Goal: Information Seeking & Learning: Learn about a topic

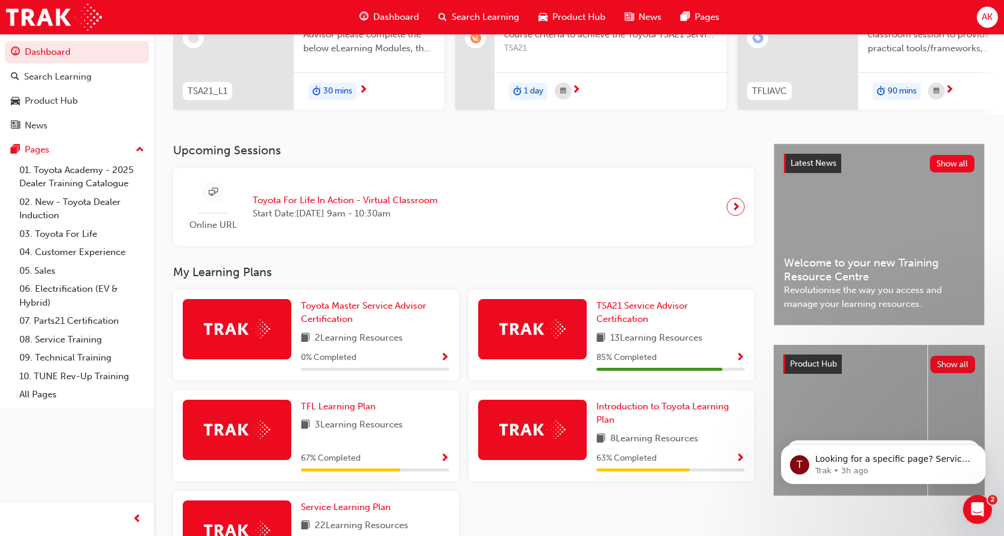
scroll to position [181, 0]
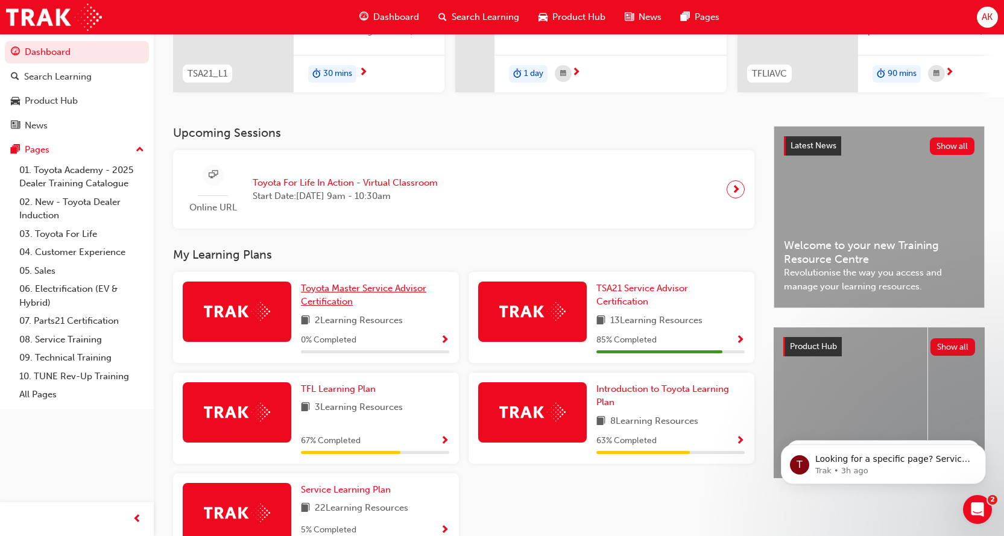
click at [311, 302] on span "Toyota Master Service Advisor Certification" at bounding box center [363, 295] width 125 height 25
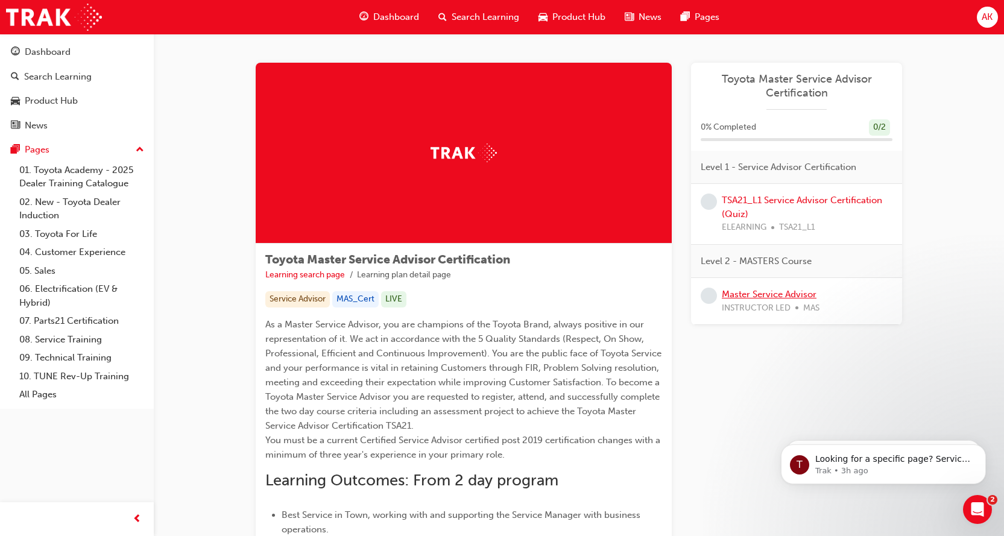
click at [746, 296] on link "Master Service Advisor" at bounding box center [769, 294] width 95 height 11
click at [391, 12] on span "Dashboard" at bounding box center [396, 17] width 46 height 14
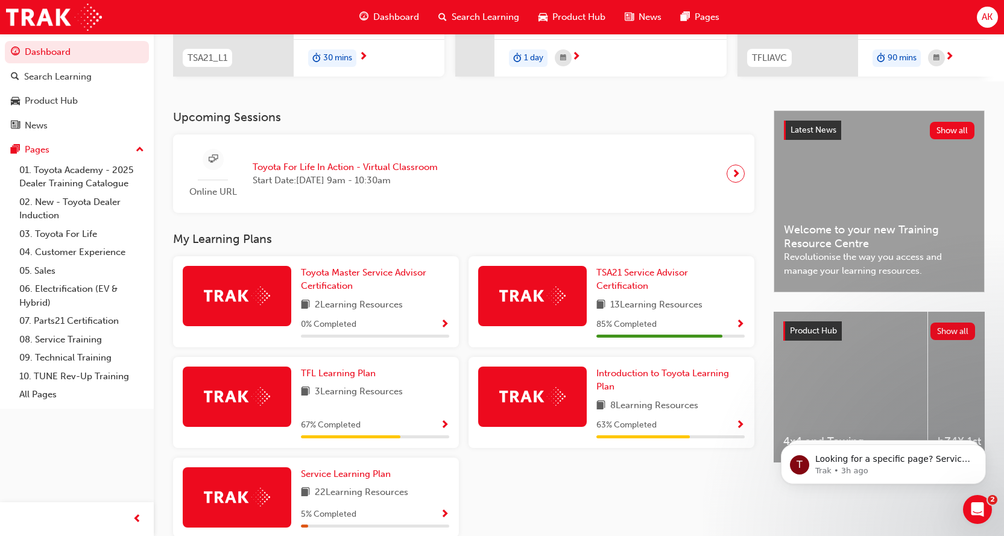
scroll to position [241, 0]
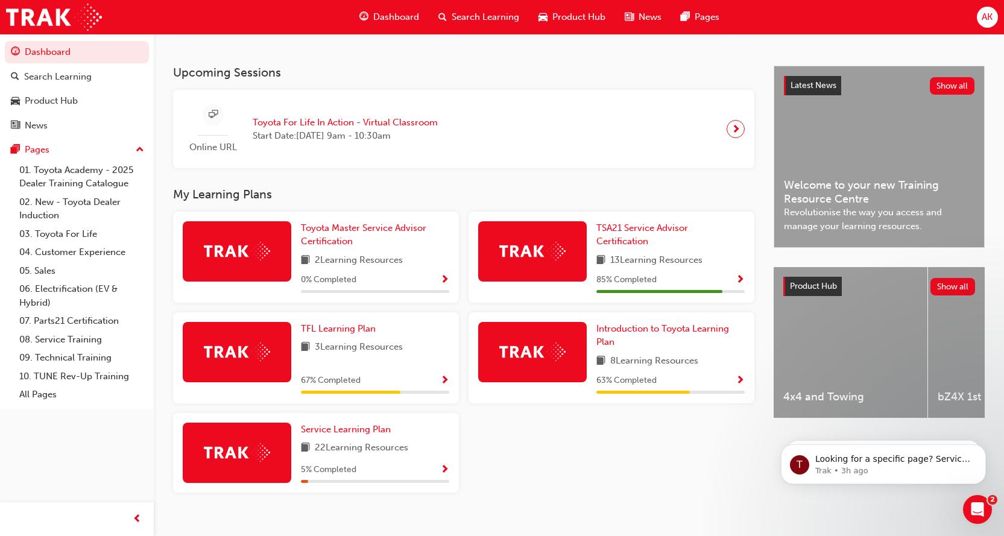
click at [857, 353] on div "4x4 and Towing" at bounding box center [851, 342] width 154 height 151
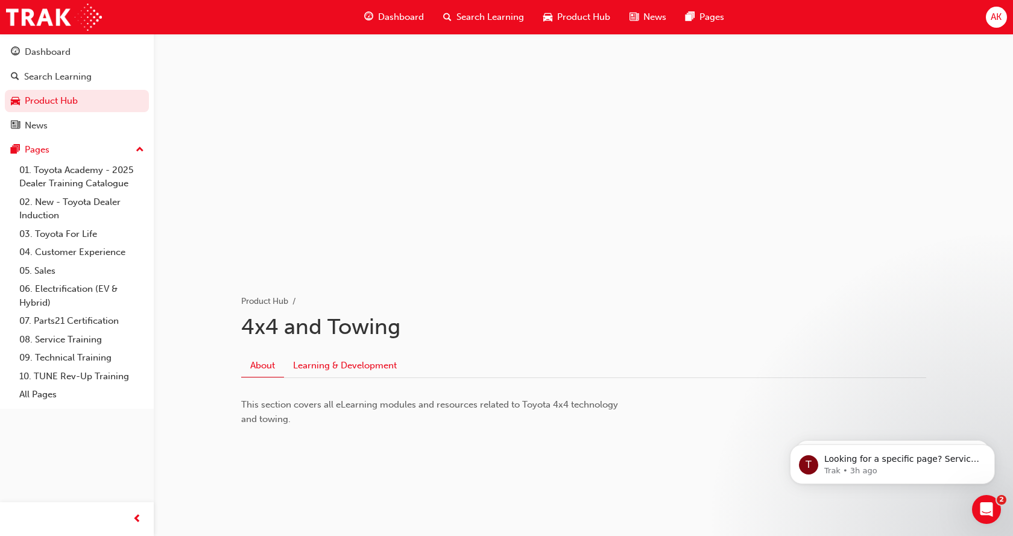
click at [371, 363] on link "Learning & Development" at bounding box center [345, 365] width 122 height 23
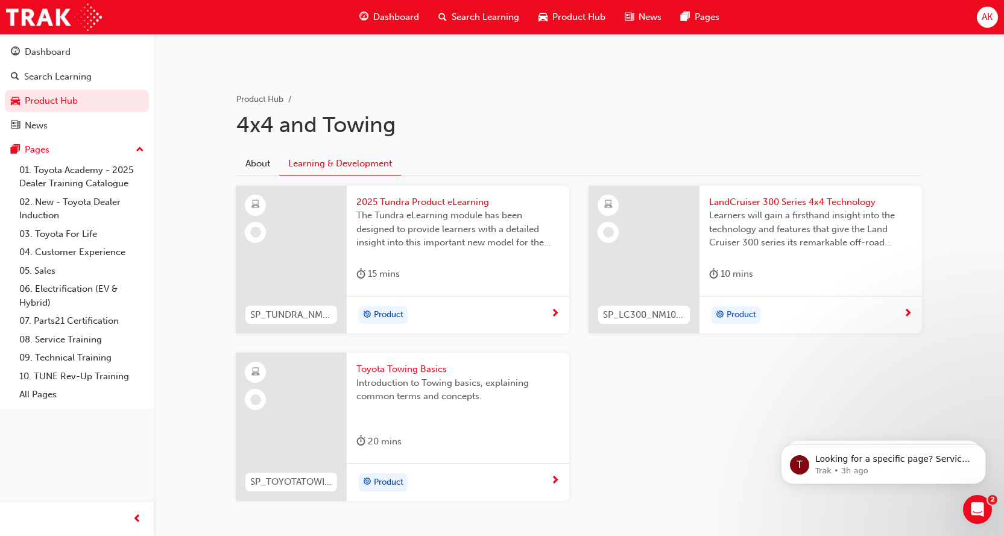
scroll to position [241, 0]
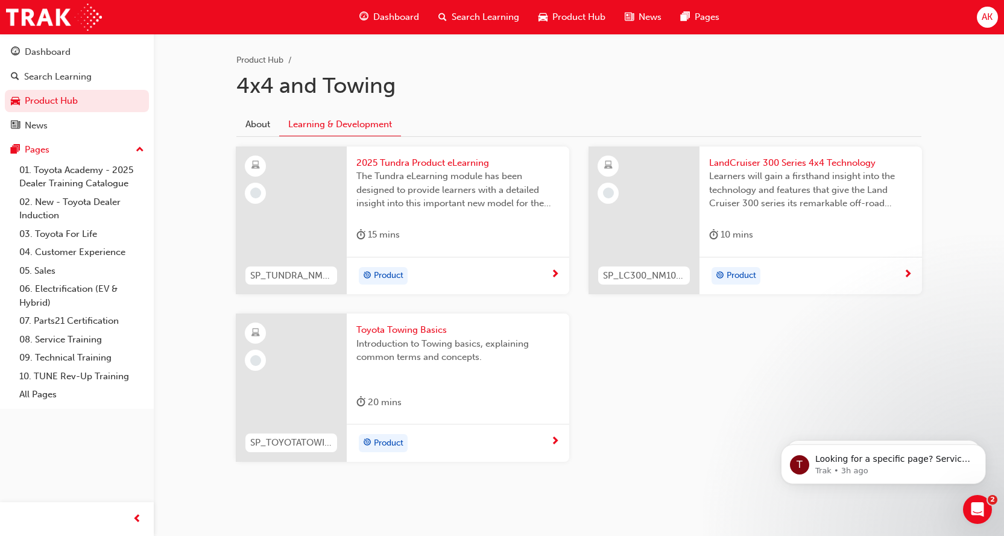
click at [788, 162] on span "LandCruiser 300 Series 4x4 Technology" at bounding box center [810, 163] width 203 height 14
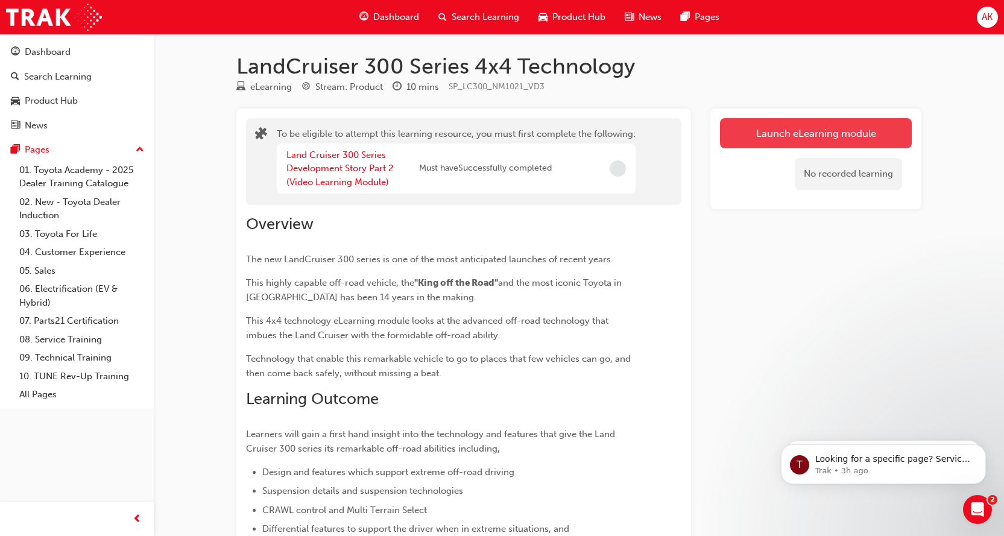
click at [819, 138] on button "Launch eLearning module" at bounding box center [816, 133] width 192 height 30
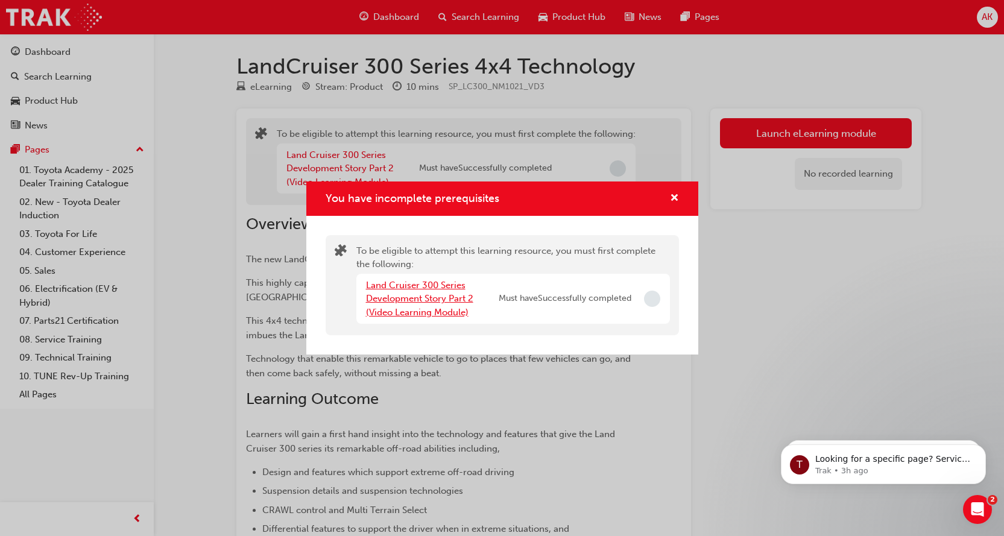
click at [405, 308] on link "Land Cruiser 300 Series Development Story Part 2 (Video Learning Module)" at bounding box center [419, 299] width 107 height 38
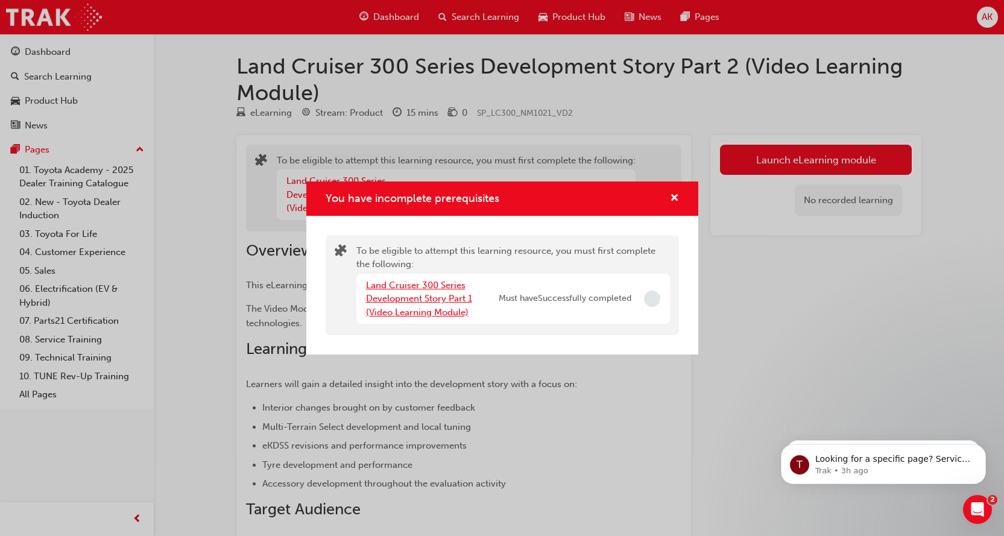
click at [424, 302] on link "Land Cruiser 300 Series Development Story Part 1 (Video Learning Module)" at bounding box center [419, 299] width 106 height 38
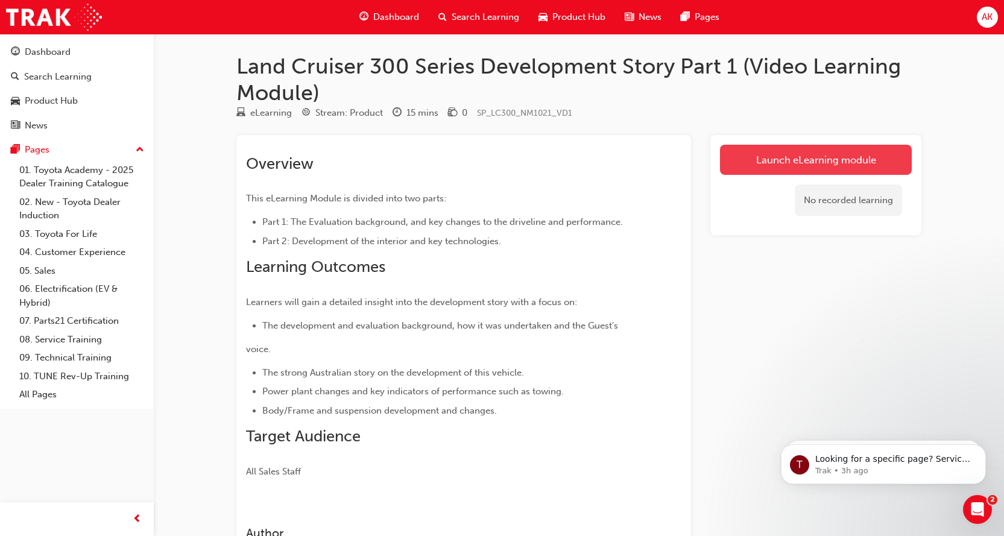
click at [826, 160] on link "Launch eLearning module" at bounding box center [816, 160] width 192 height 30
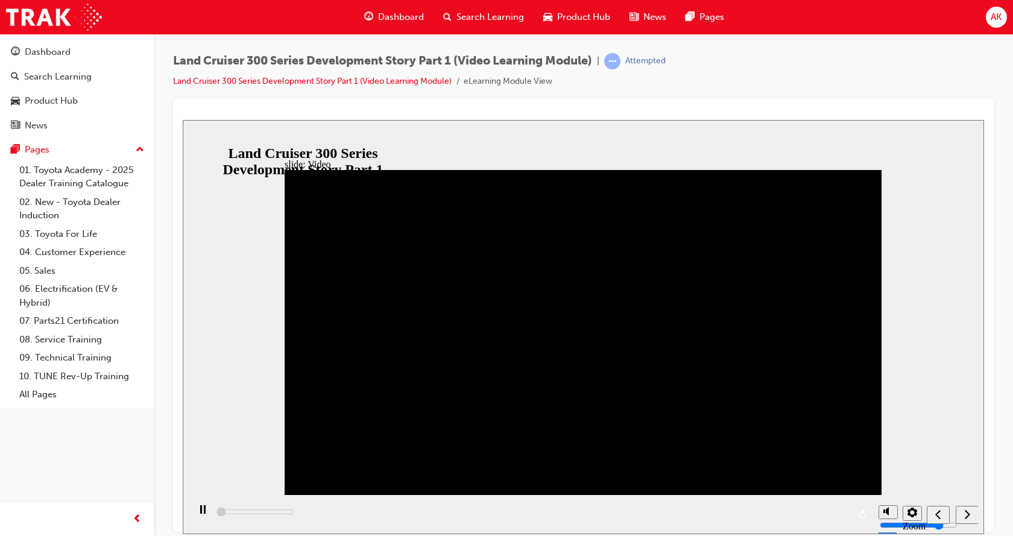
click at [482, 514] on div "playback controls" at bounding box center [531, 513] width 684 height 39
click at [482, 516] on div "playback controls" at bounding box center [531, 513] width 684 height 39
click at [562, 511] on div "playback controls" at bounding box center [531, 513] width 684 height 39
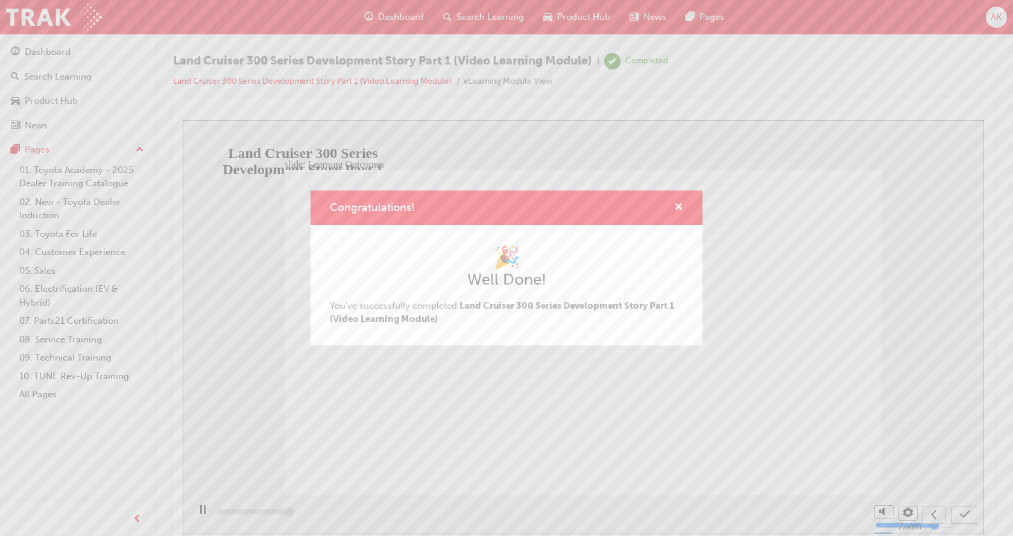
type input "13000"
click at [681, 207] on span "cross-icon" at bounding box center [678, 208] width 9 height 11
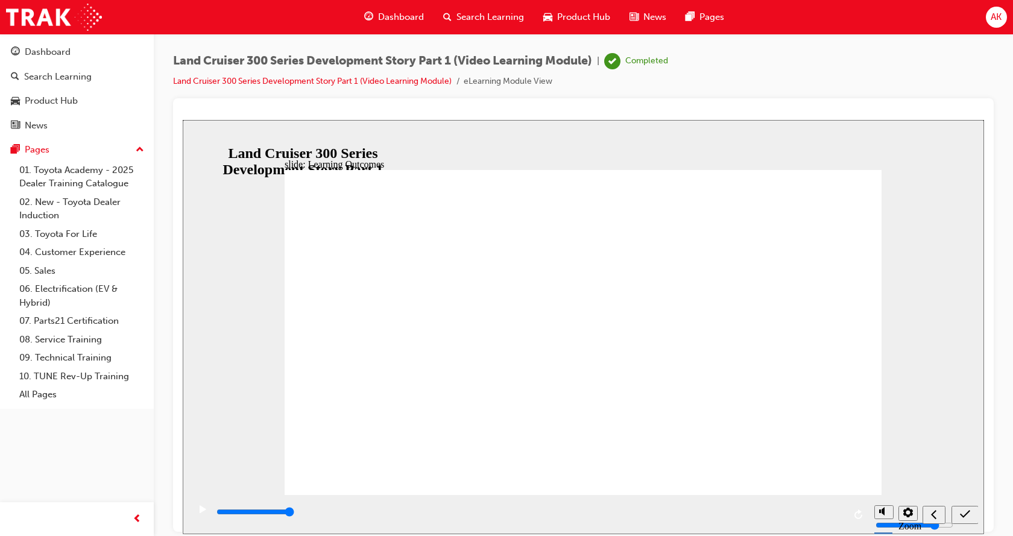
click at [968, 518] on icon "submit" at bounding box center [965, 513] width 10 height 11
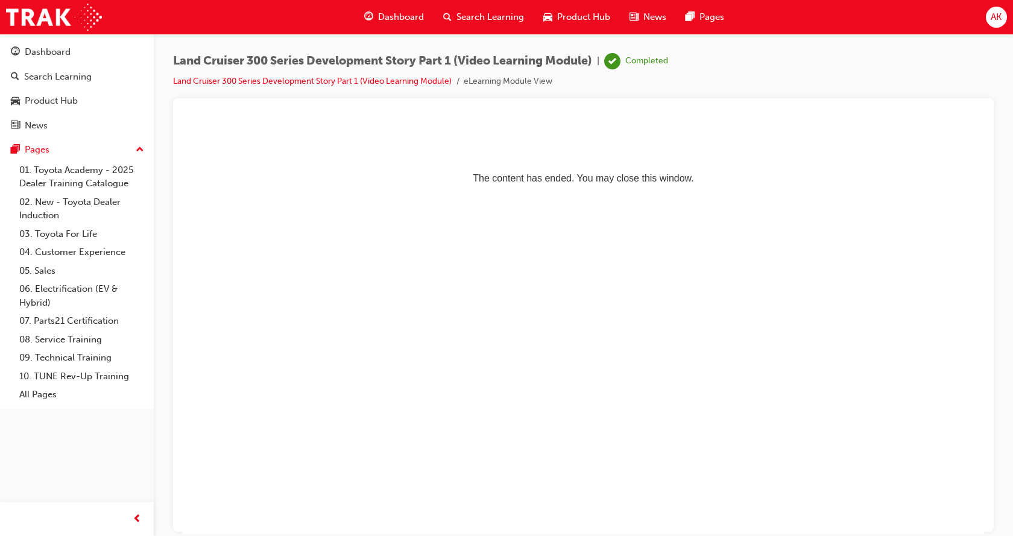
click at [393, 22] on span "Dashboard" at bounding box center [401, 17] width 46 height 14
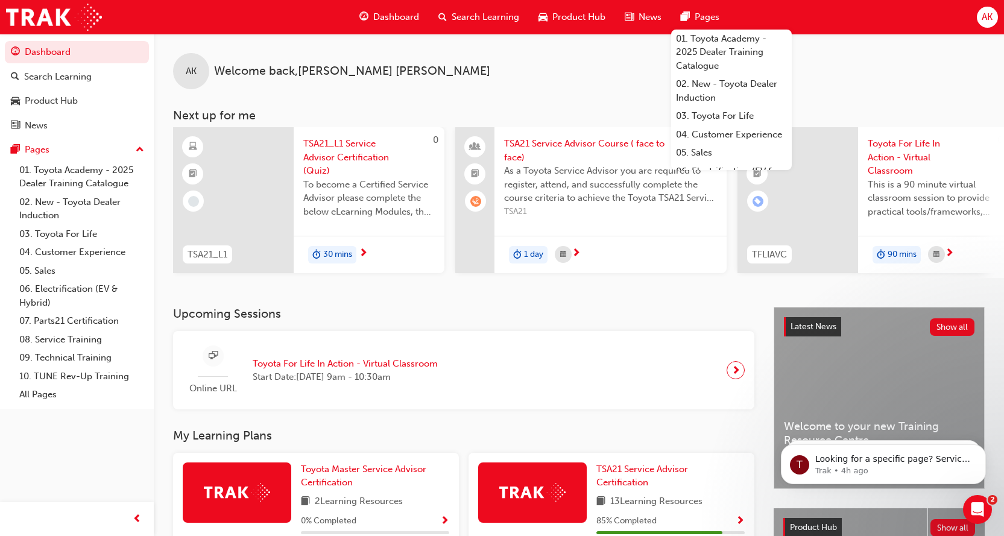
click at [979, 17] on div "AK" at bounding box center [987, 17] width 21 height 21
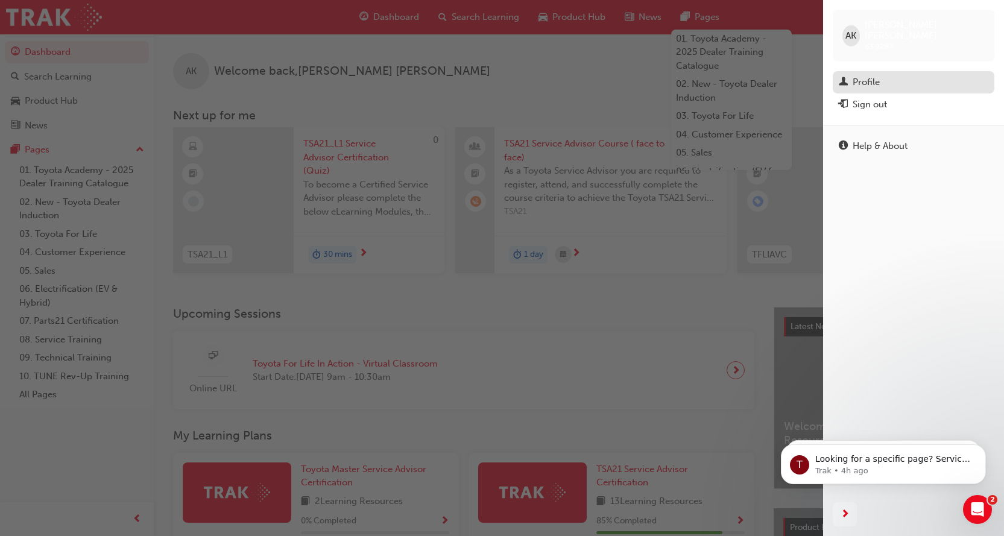
click at [851, 76] on div "Profile" at bounding box center [914, 82] width 150 height 15
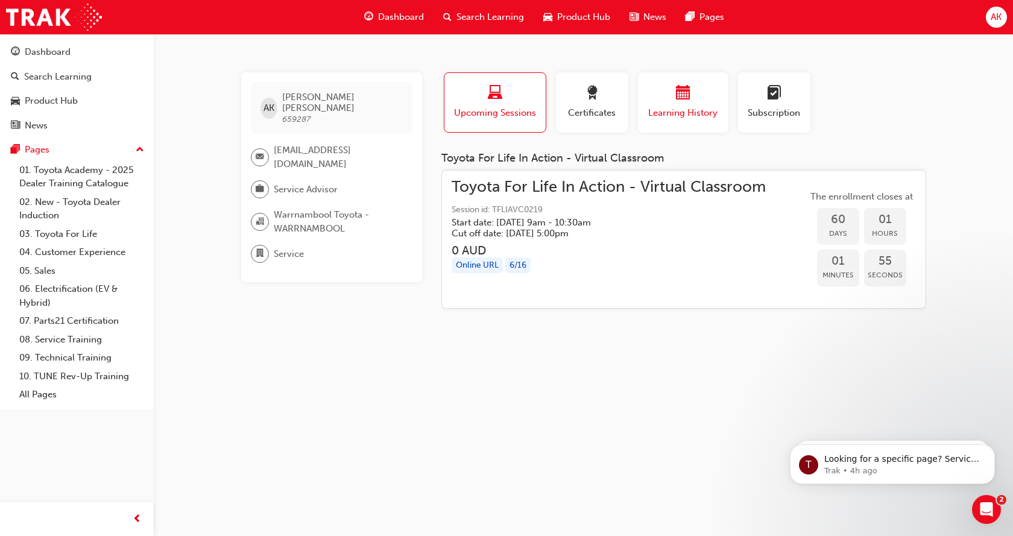
click at [692, 99] on div "button" at bounding box center [683, 95] width 72 height 19
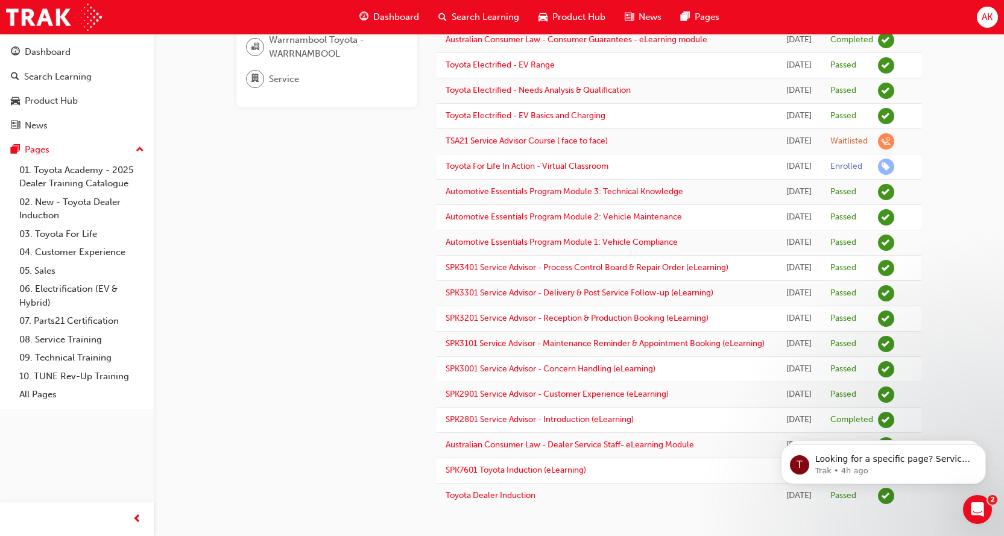
scroll to position [181, 0]
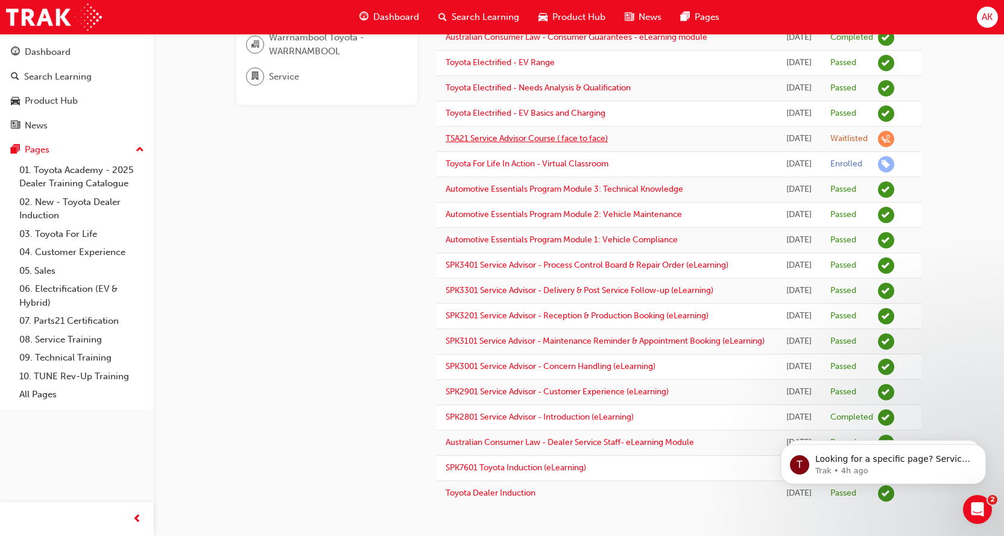
click at [578, 139] on link "TSA21 Service Advisor Course ( face to face)" at bounding box center [527, 138] width 162 height 10
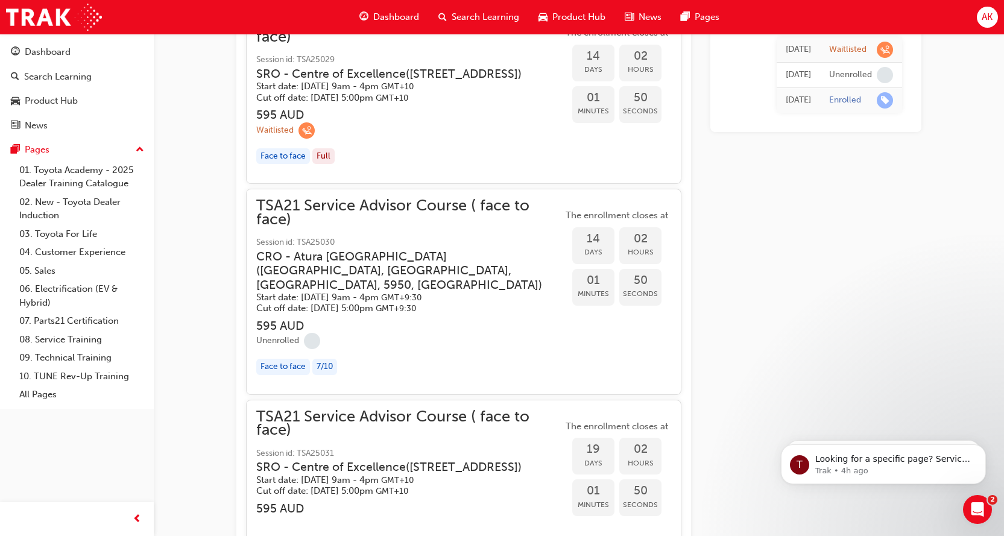
scroll to position [792, 0]
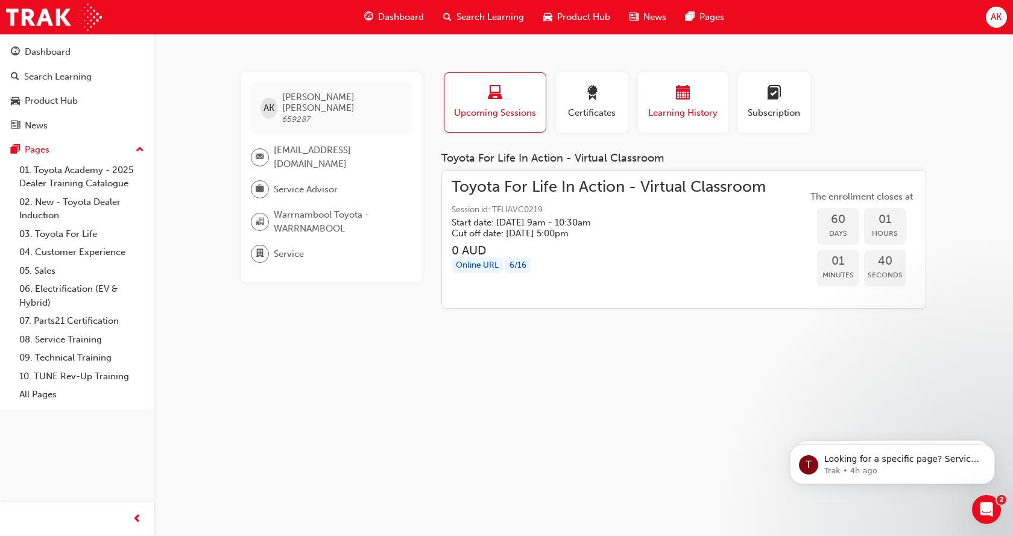
click at [710, 91] on div "button" at bounding box center [683, 95] width 72 height 19
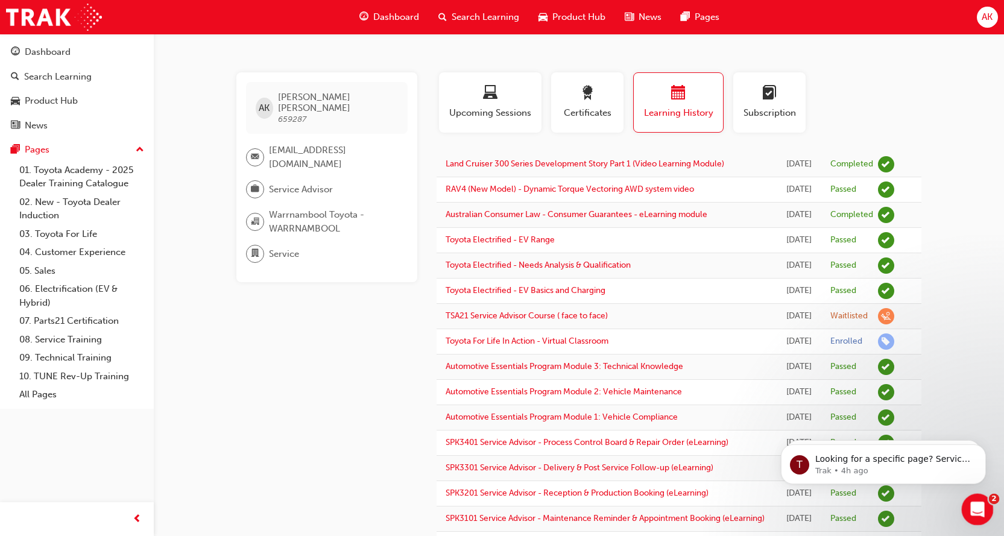
click at [979, 504] on icon "Open Intercom Messenger" at bounding box center [976, 508] width 20 height 20
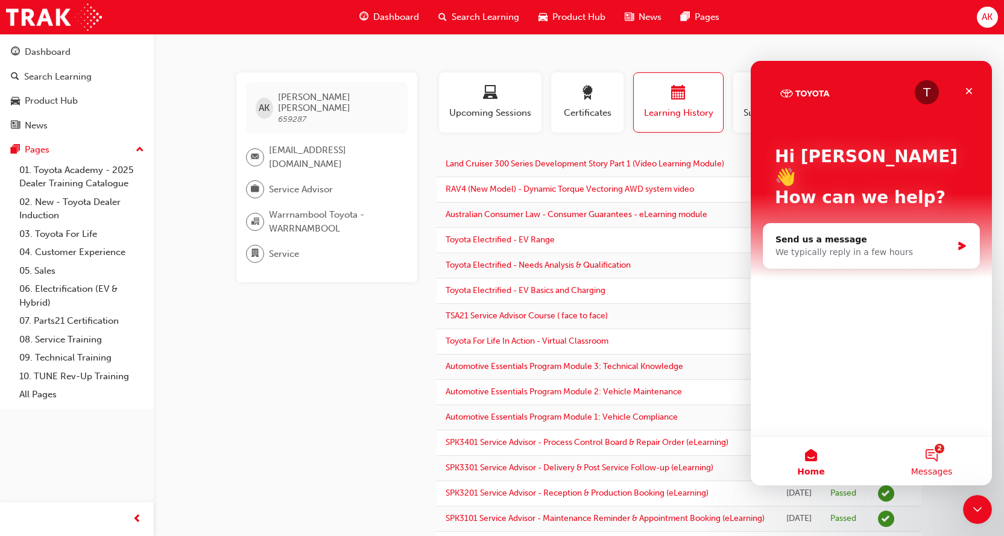
click at [937, 461] on button "2 Messages" at bounding box center [931, 461] width 121 height 48
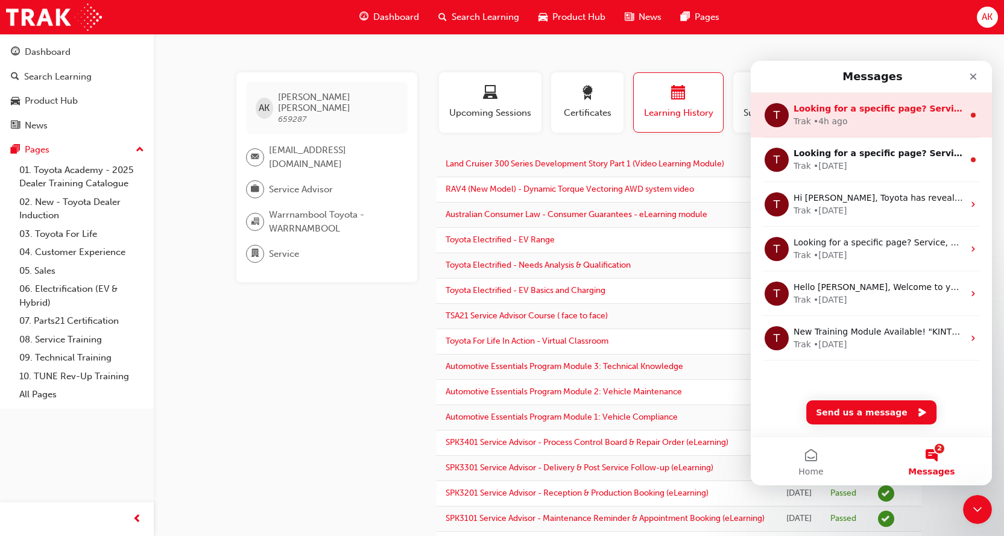
click at [876, 115] on div "Looking for a specific page? Service, Service Advisor" at bounding box center [879, 109] width 170 height 13
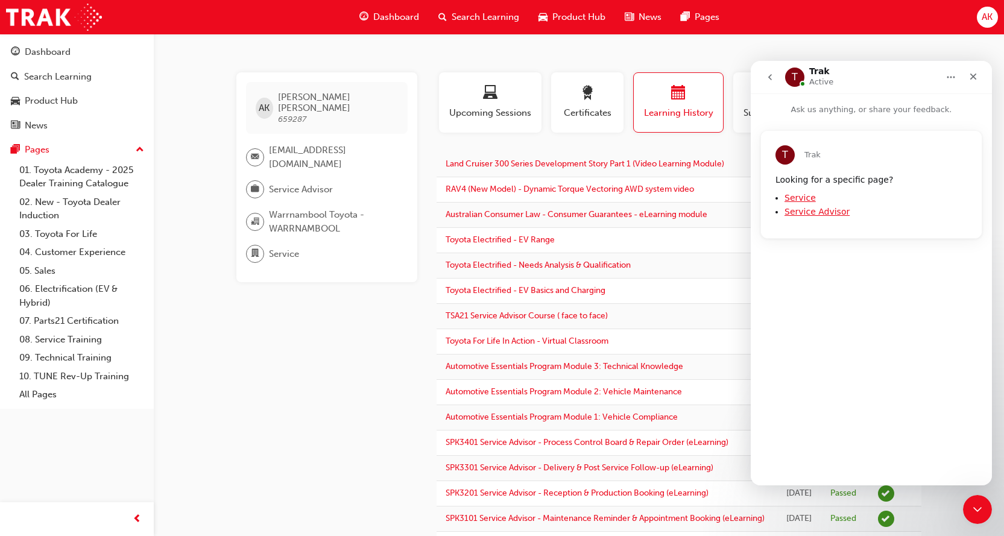
click at [803, 213] on link "Service Advisor" at bounding box center [817, 212] width 65 height 10
click at [975, 75] on icon "Close" at bounding box center [973, 77] width 7 height 7
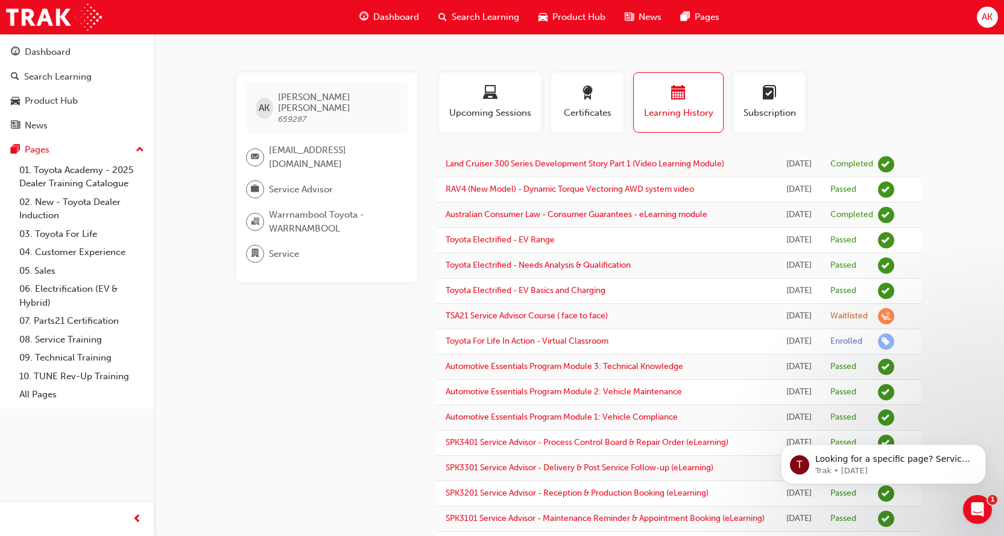
drag, startPoint x: 261, startPoint y: 366, endPoint x: 233, endPoint y: 347, distance: 33.8
click at [261, 365] on div "AK [PERSON_NAME] 659287 [EMAIL_ADDRESS][DOMAIN_NAME] Service Advisor Warrnamboo…" at bounding box center [336, 377] width 200 height 611
click at [387, 17] on span "Dashboard" at bounding box center [396, 17] width 46 height 14
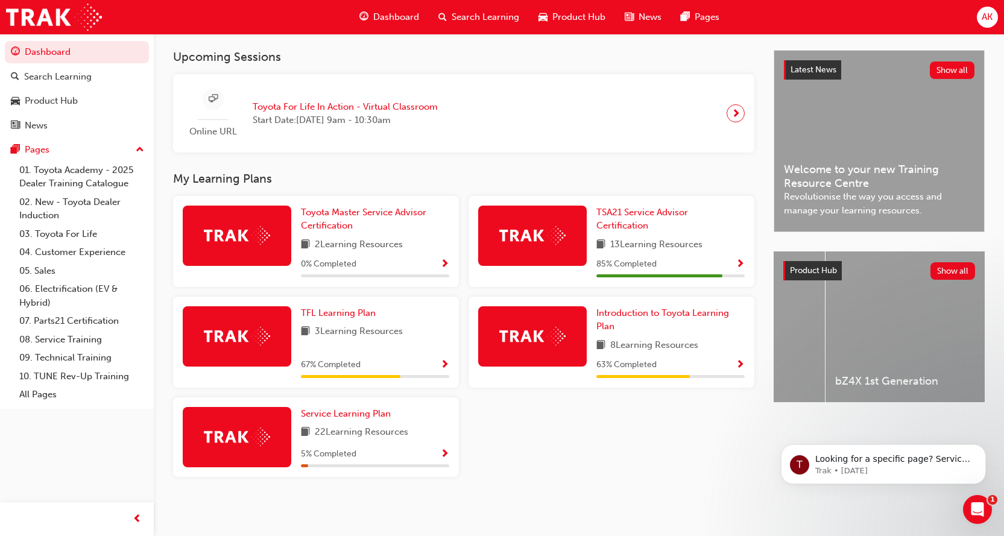
scroll to position [0, 89]
click at [905, 329] on div "bZ4X 1st Generation" at bounding box center [916, 326] width 154 height 151
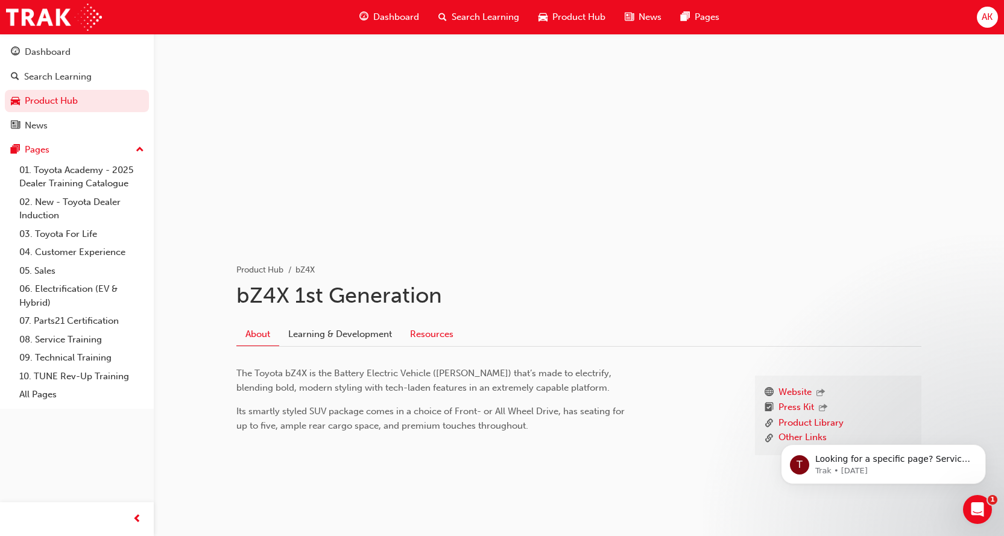
scroll to position [58, 0]
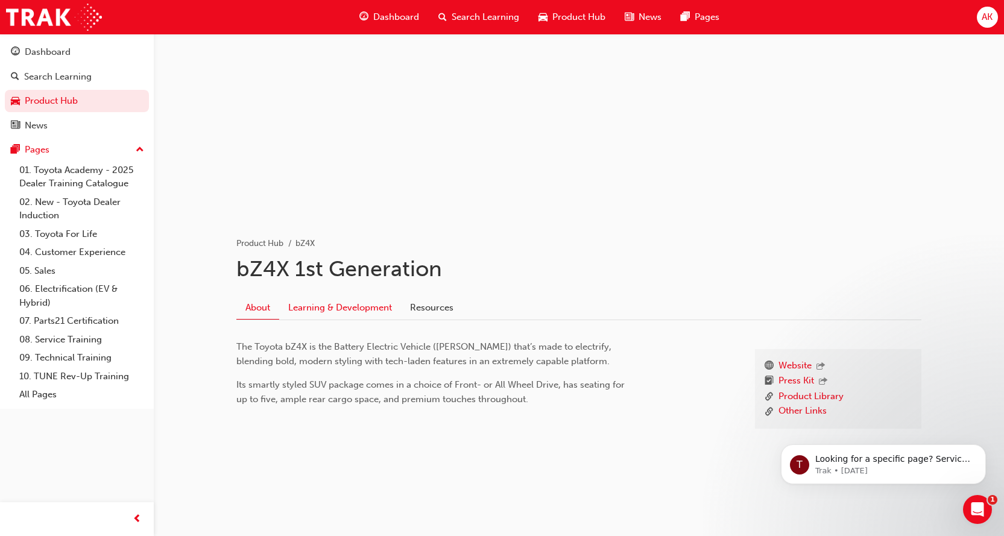
click at [352, 303] on link "Learning & Development" at bounding box center [340, 307] width 122 height 23
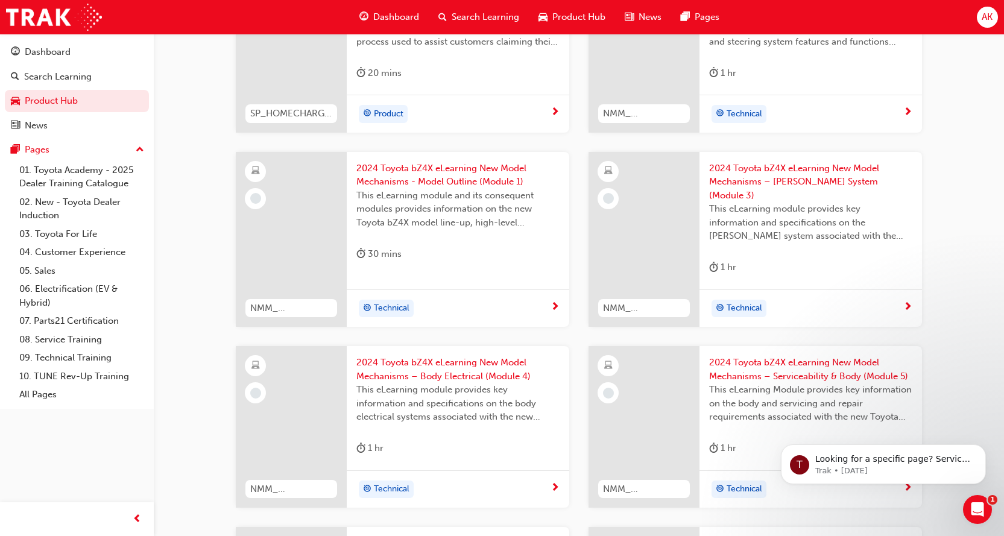
scroll to position [422, 0]
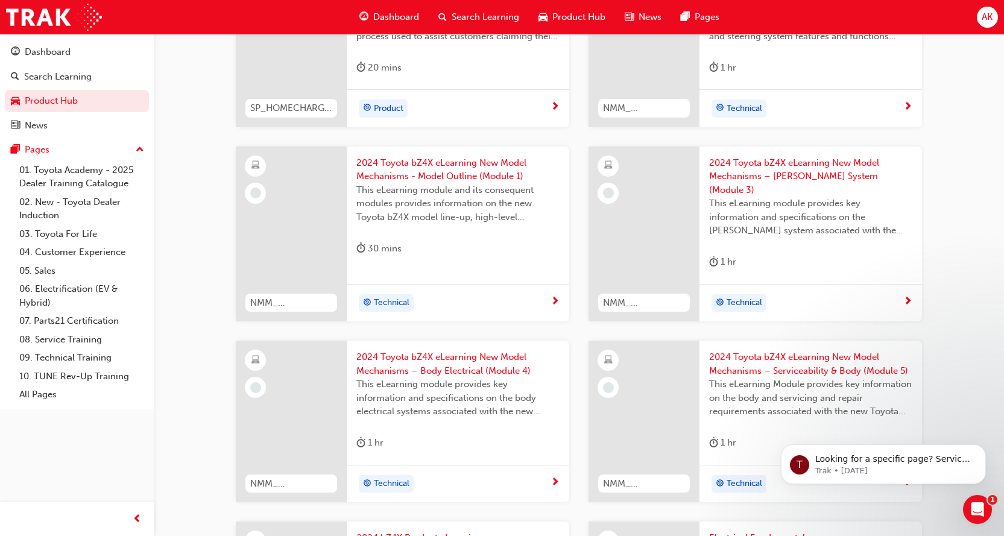
click at [440, 168] on span "2024 Toyota bZ4X eLearning New Model Mechanisms - Model Outline (Module 1)" at bounding box center [457, 169] width 203 height 27
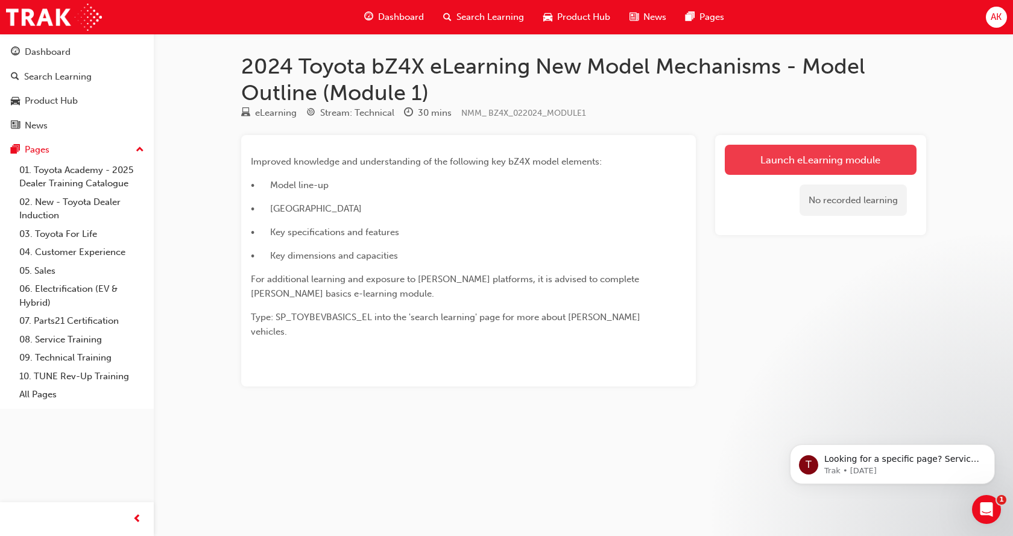
click at [790, 160] on link "Launch eLearning module" at bounding box center [821, 160] width 192 height 30
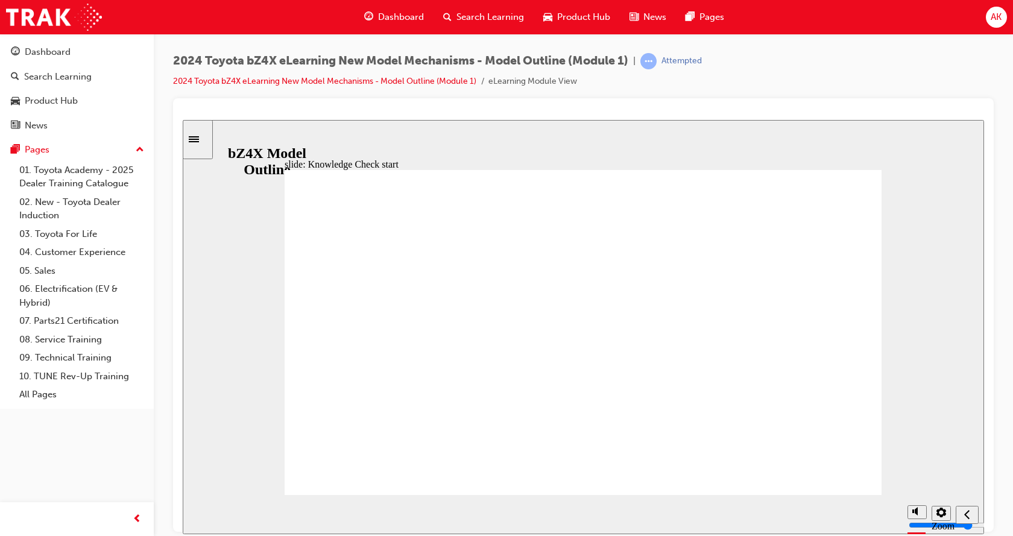
drag, startPoint x: 617, startPoint y: 271, endPoint x: 318, endPoint y: 268, distance: 299.1
drag, startPoint x: 332, startPoint y: 268, endPoint x: 495, endPoint y: 272, distance: 162.9
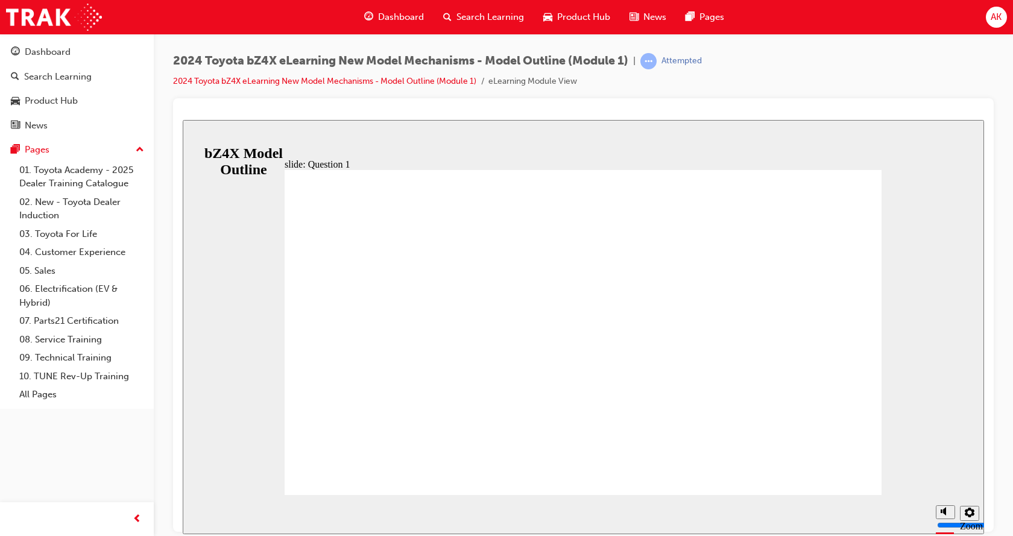
radio input "true"
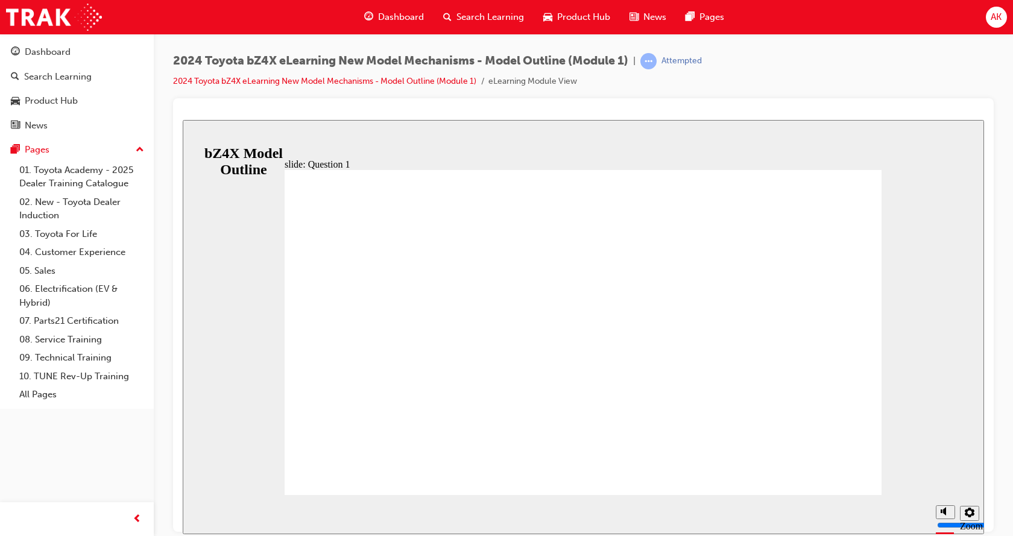
radio input "true"
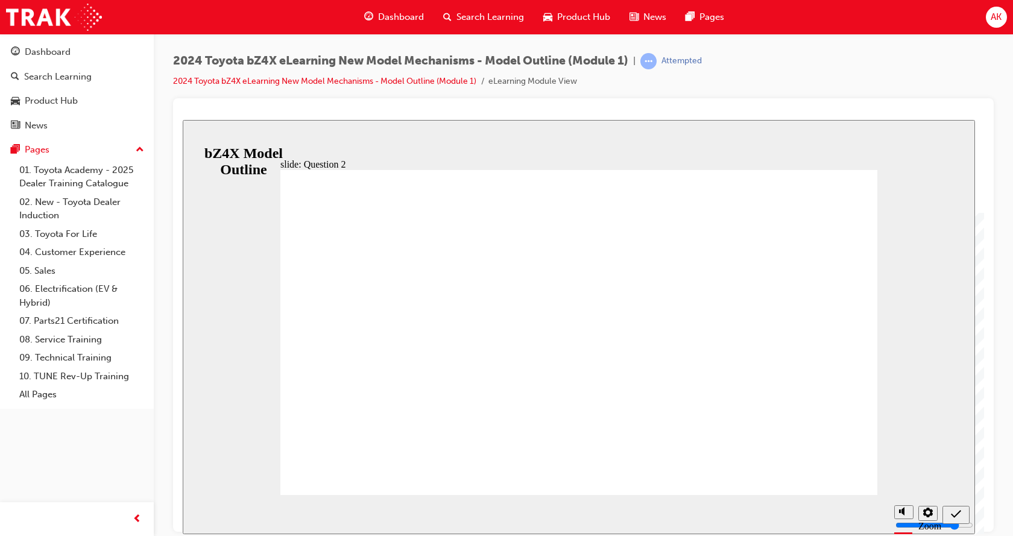
radio input "true"
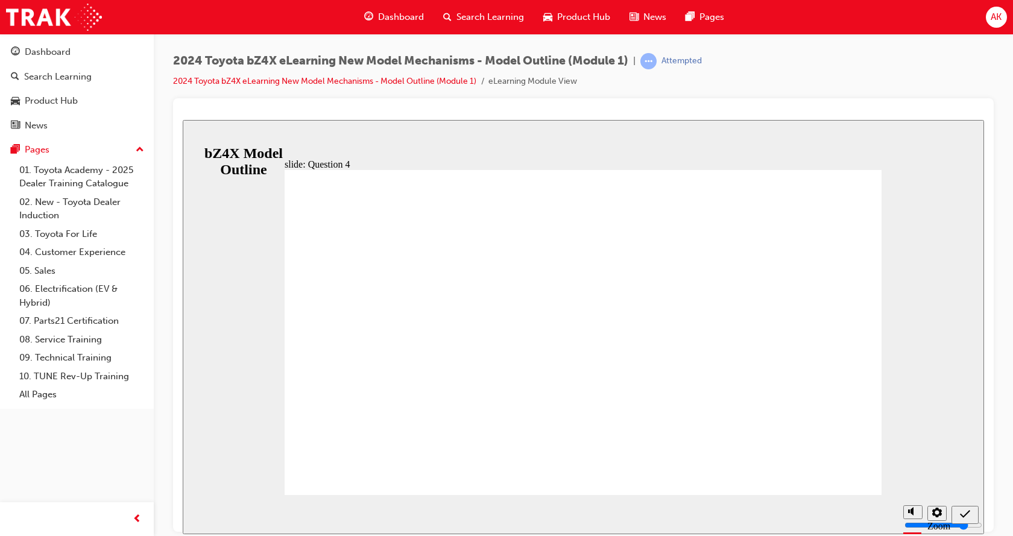
radio input "true"
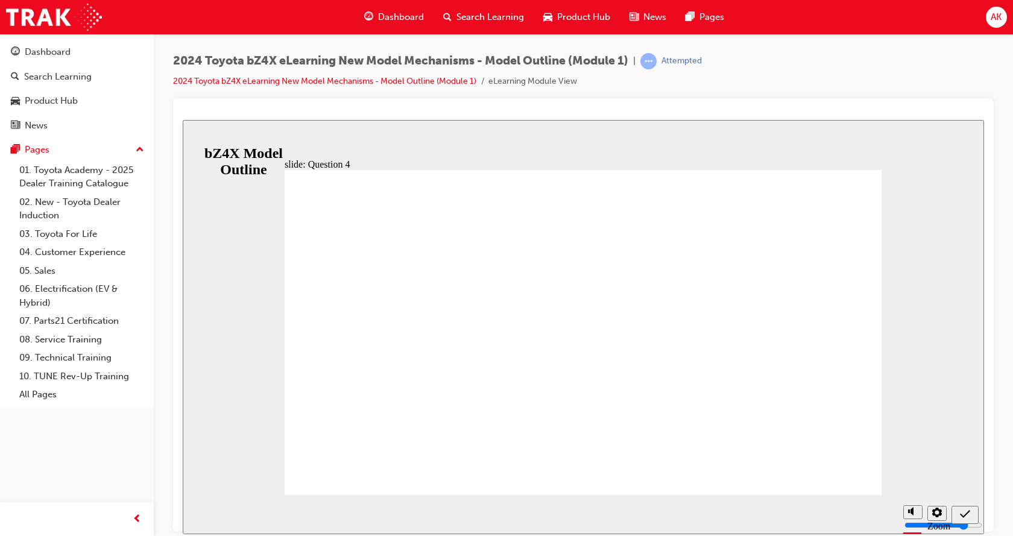
radio input "true"
click at [200, 136] on icon "Sidebar Toggle" at bounding box center [198, 137] width 18 height 7
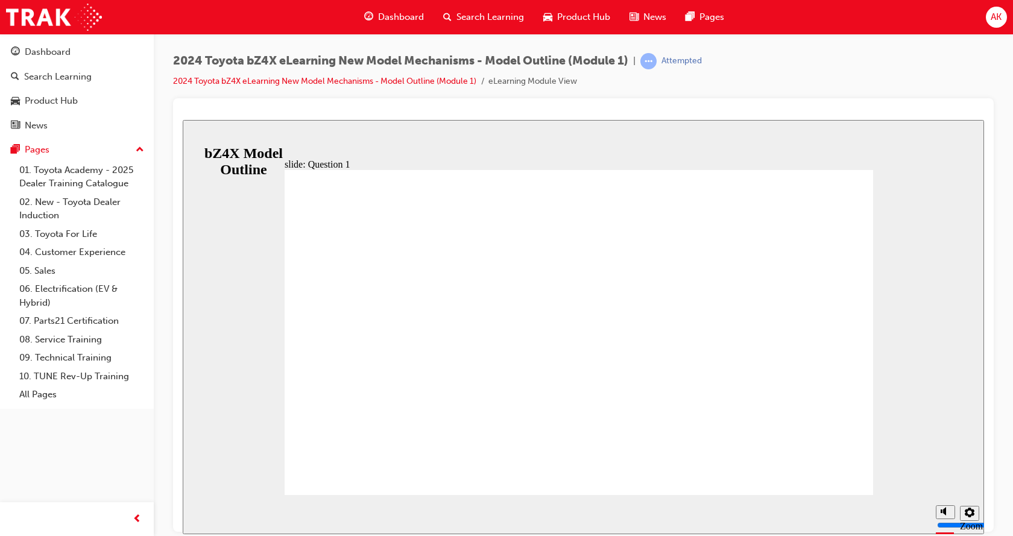
radio input "false"
radio input "true"
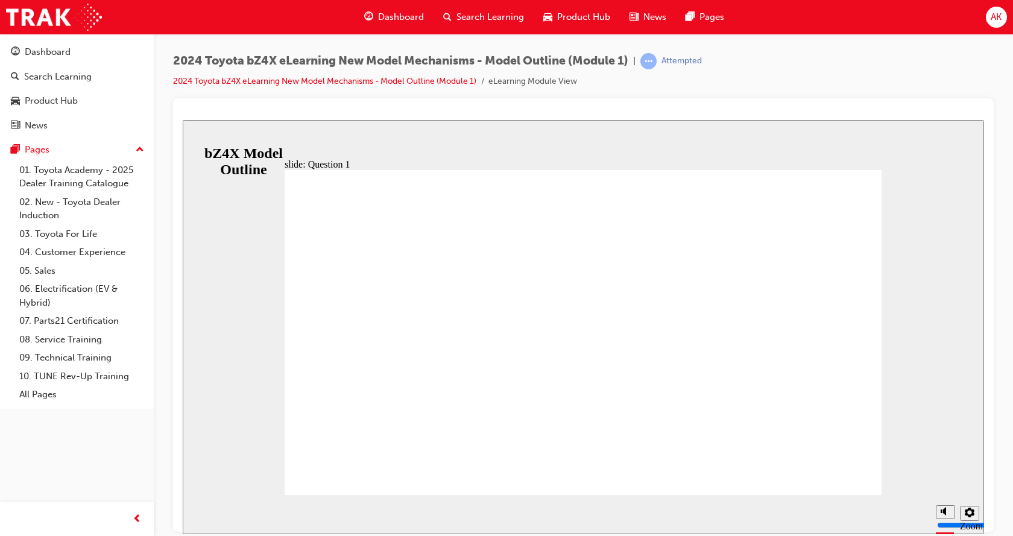
radio input "true"
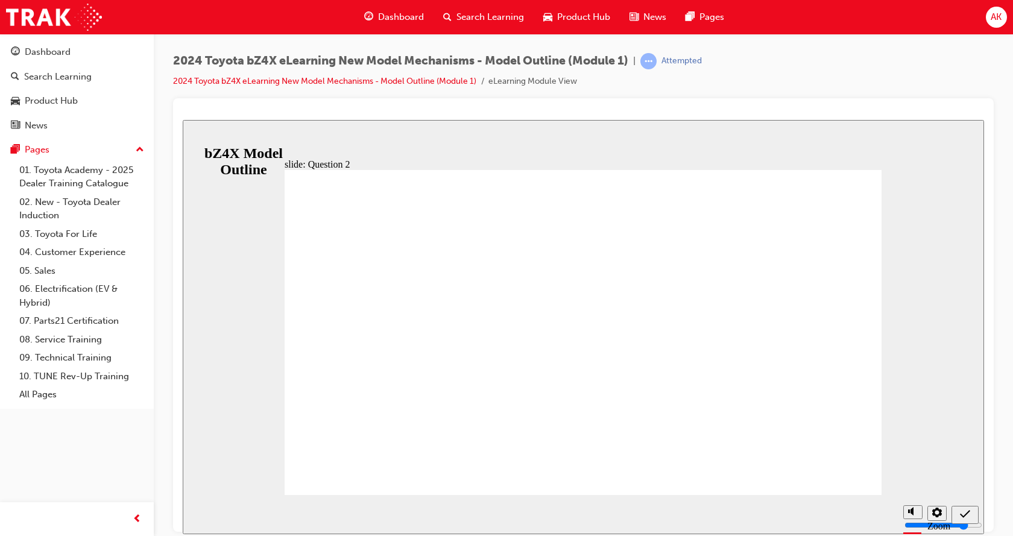
radio input "true"
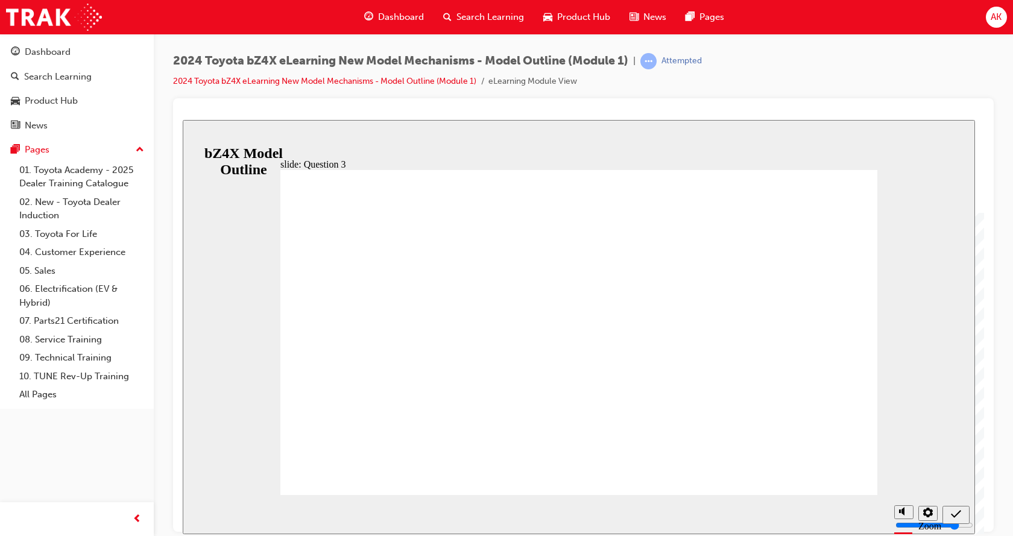
radio input "true"
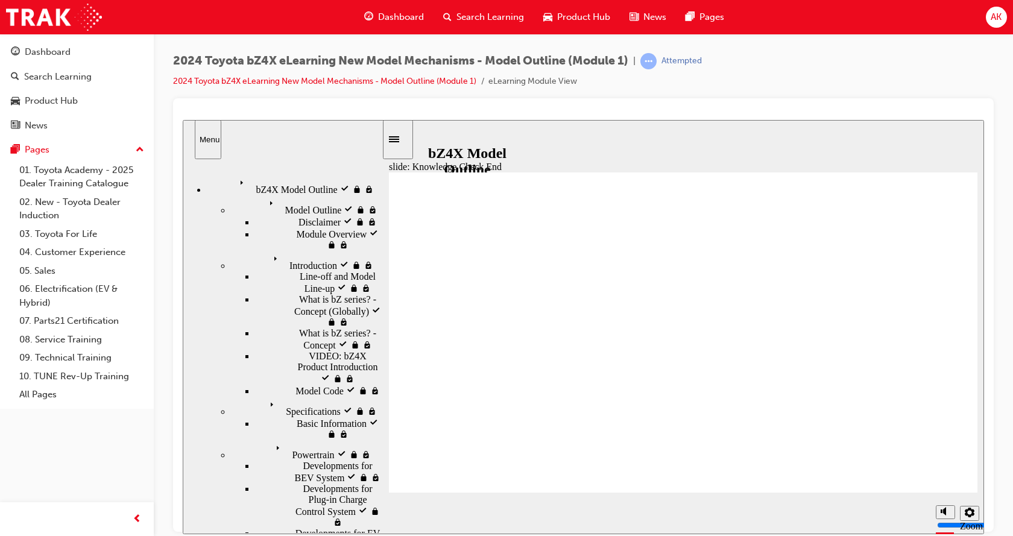
click at [397, 134] on div "Sidebar Toggle" at bounding box center [398, 138] width 21 height 9
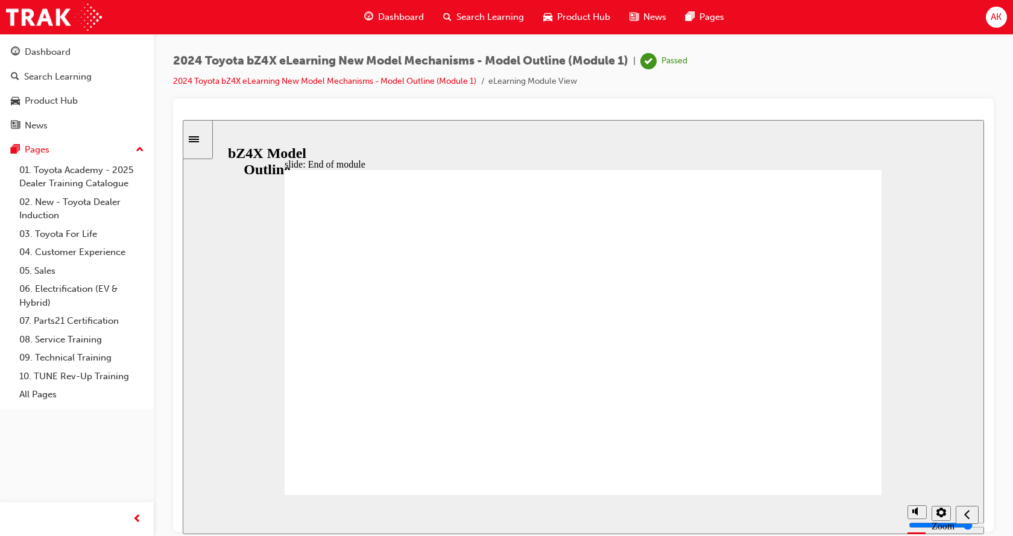
click at [199, 139] on icon "Sidebar Toggle" at bounding box center [194, 139] width 10 height 6
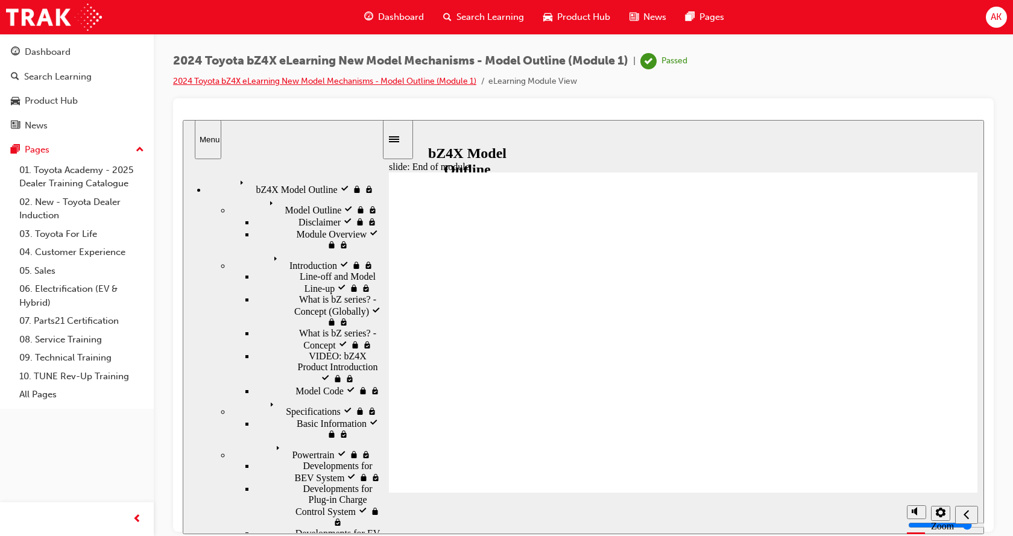
click at [405, 78] on link "2024 Toyota bZ4X eLearning New Model Mechanisms - Model Outline (Module 1)" at bounding box center [324, 81] width 303 height 10
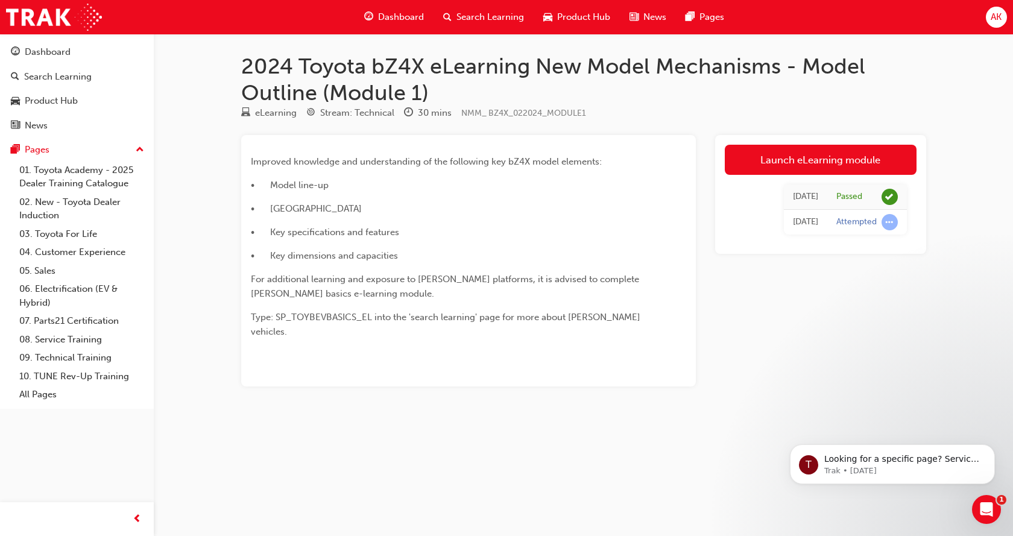
click at [807, 224] on div "[DATE]" at bounding box center [805, 222] width 25 height 14
click at [393, 20] on span "Dashboard" at bounding box center [401, 17] width 46 height 14
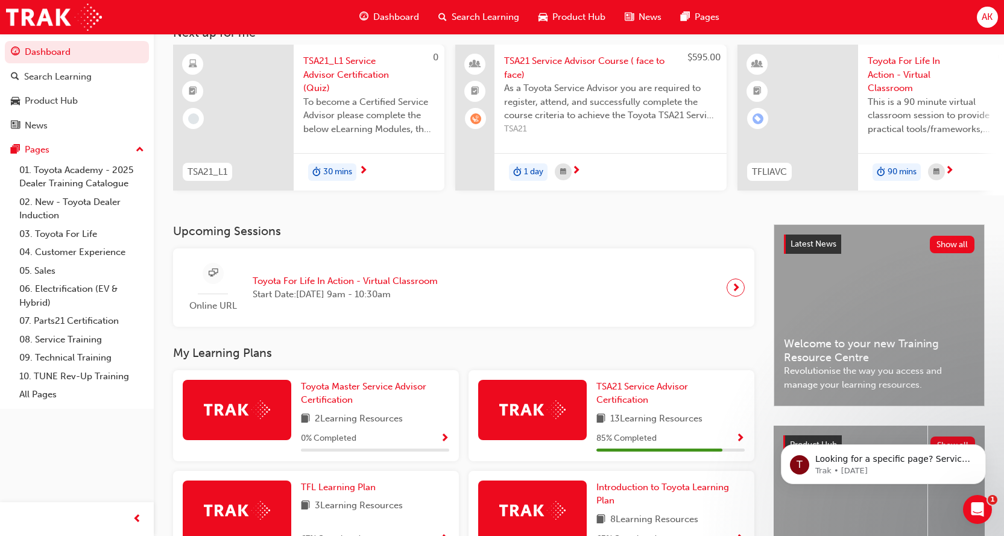
scroll to position [241, 0]
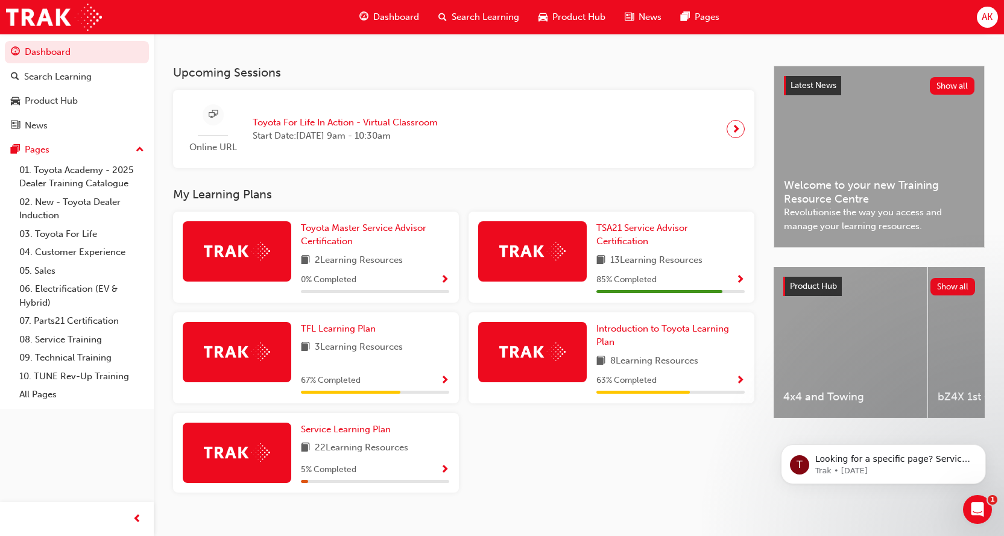
click at [951, 364] on div "bZ4X 1st Generation" at bounding box center [1005, 342] width 154 height 151
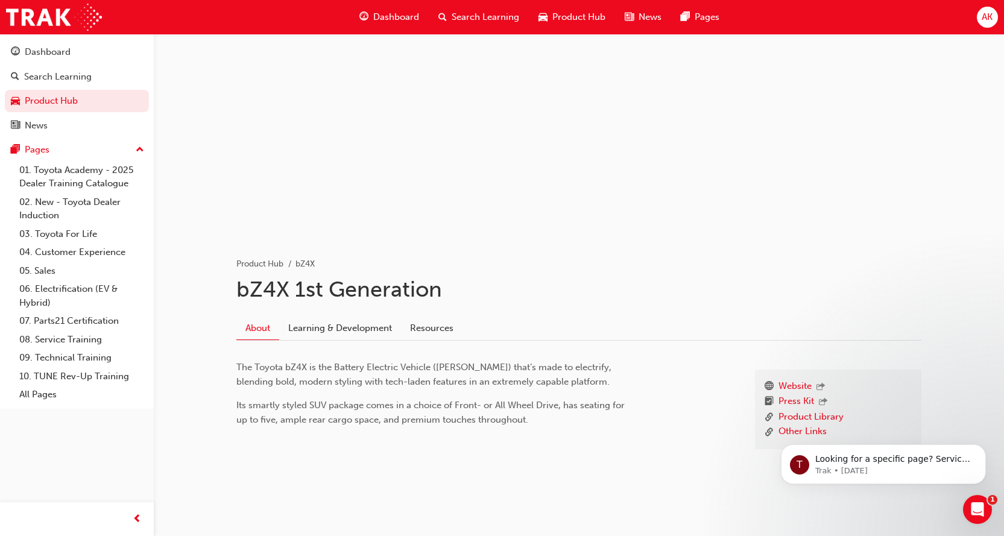
scroll to position [58, 0]
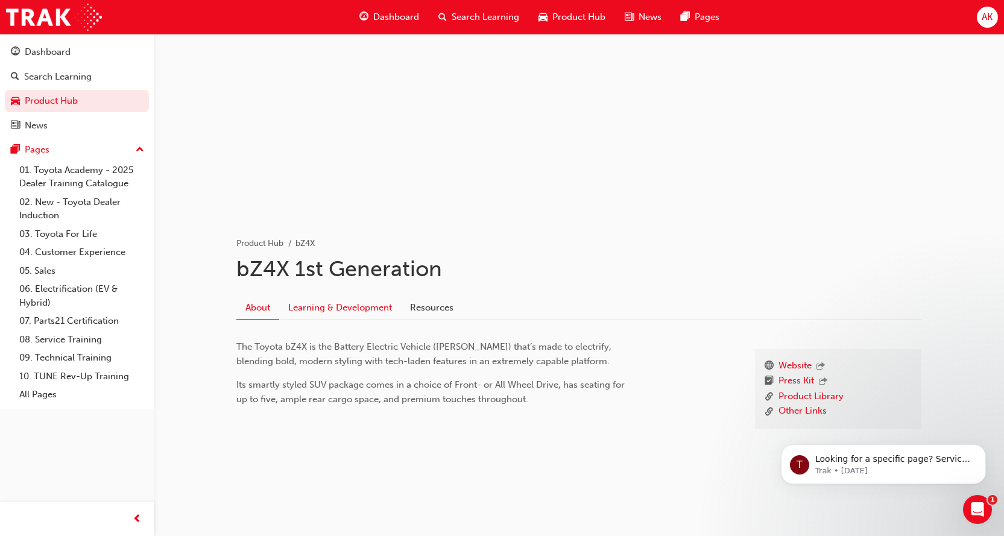
click at [320, 306] on link "Learning & Development" at bounding box center [340, 307] width 122 height 23
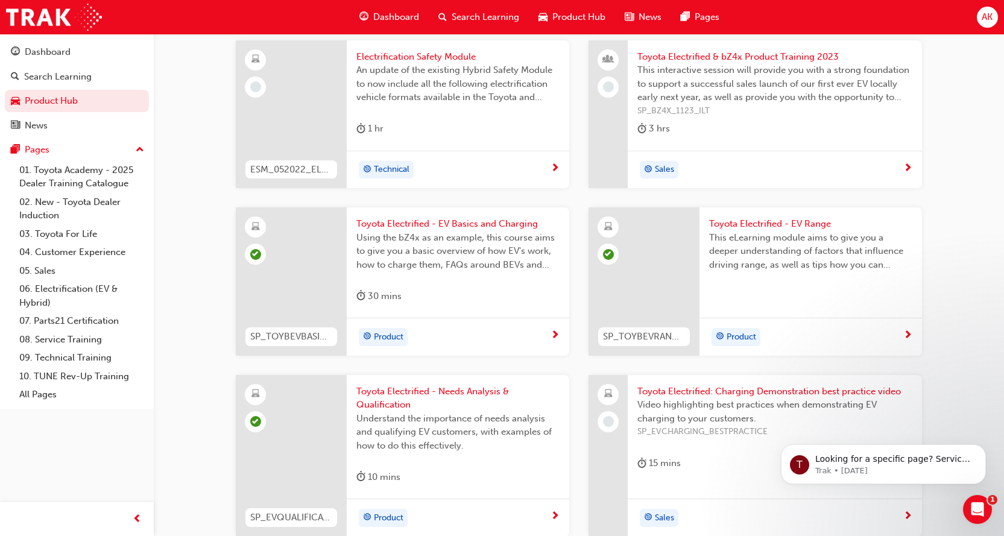
scroll to position [1146, 0]
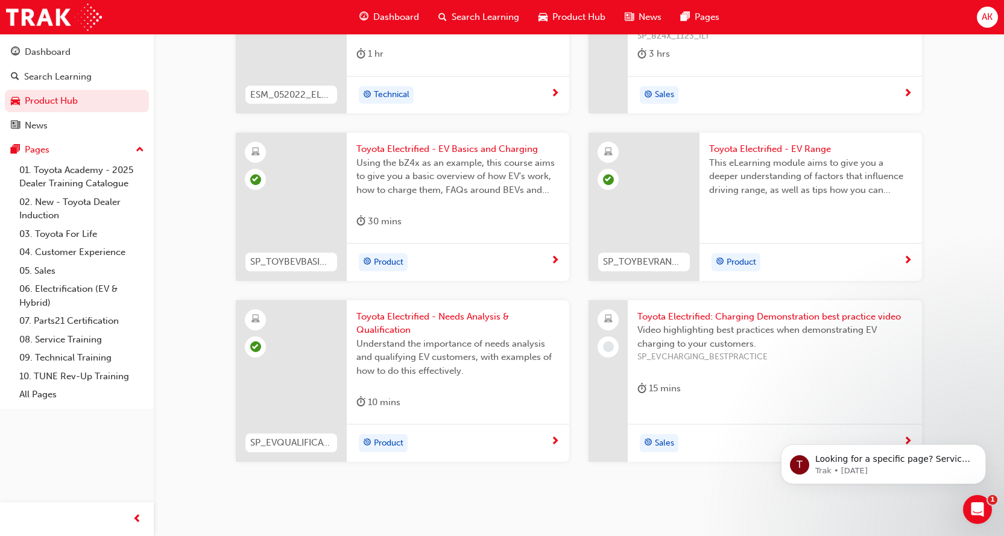
click at [703, 310] on span "Toyota Electrified: Charging Demonstration best practice video" at bounding box center [774, 317] width 275 height 14
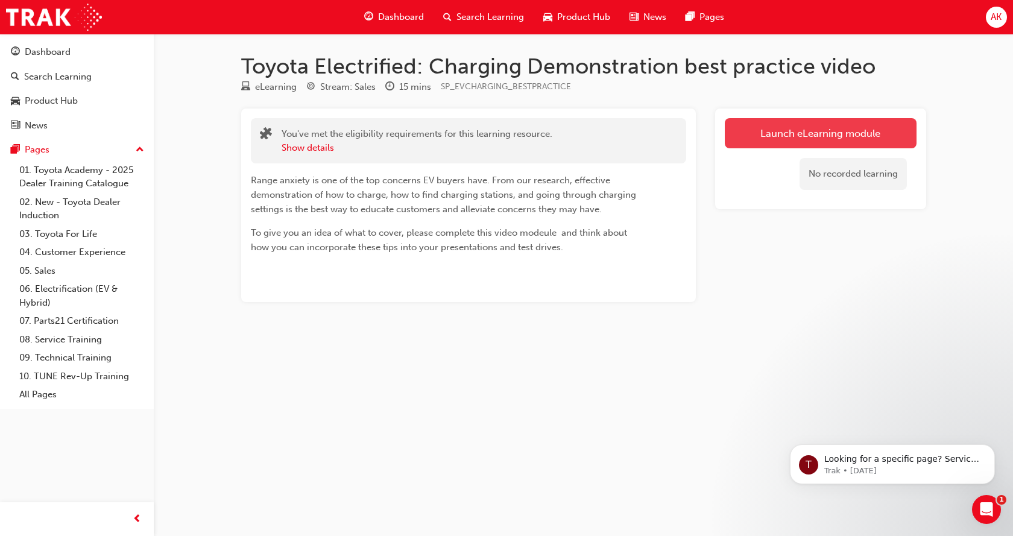
click at [817, 127] on link "Launch eLearning module" at bounding box center [821, 133] width 192 height 30
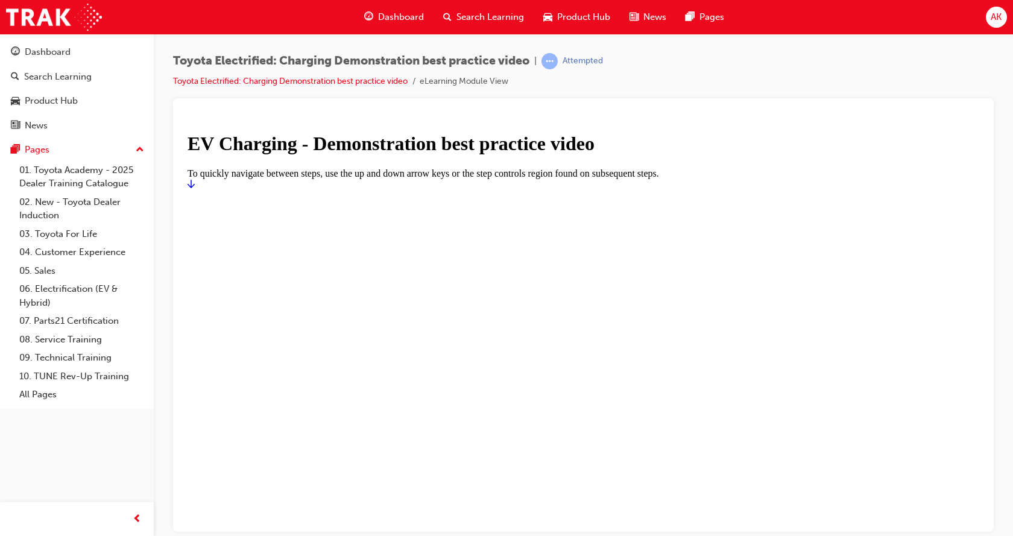
click at [195, 188] on icon "Start" at bounding box center [191, 183] width 7 height 10
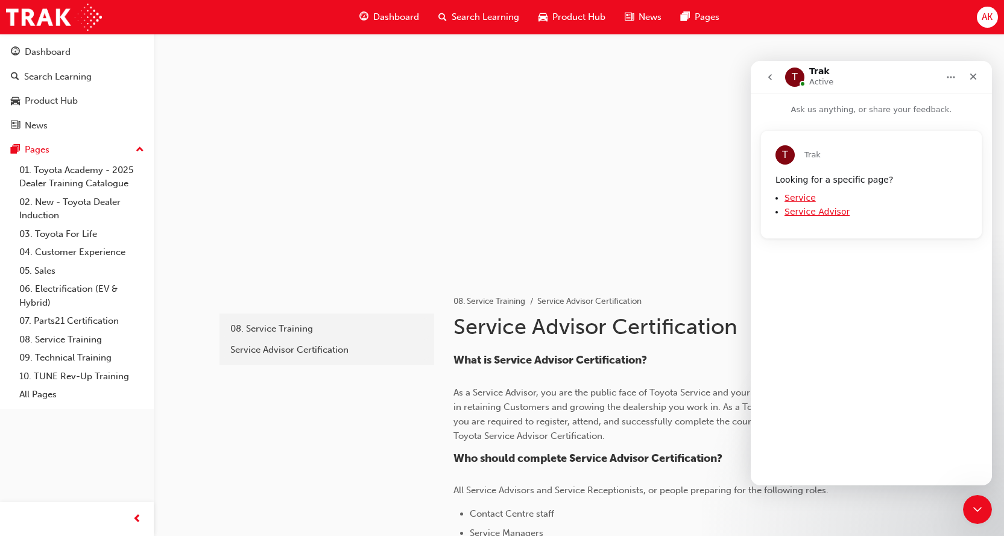
click at [952, 78] on icon "Home" at bounding box center [951, 77] width 10 height 10
click at [903, 80] on div "T Trak Active" at bounding box center [861, 77] width 153 height 21
click at [900, 83] on div "T Trak Active" at bounding box center [861, 77] width 153 height 21
click at [979, 77] on div "Close" at bounding box center [973, 77] width 22 height 22
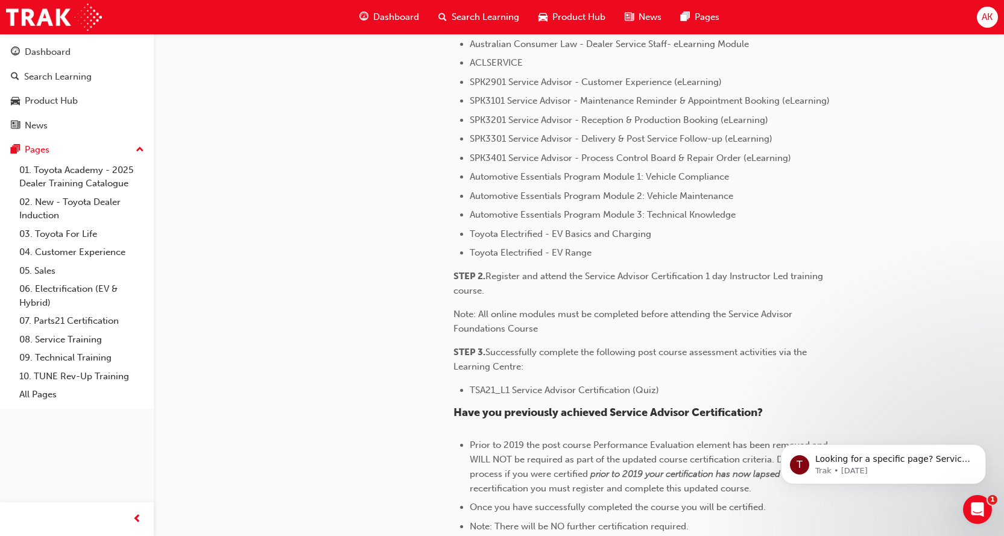
scroll to position [469, 0]
